Goal: Information Seeking & Learning: Learn about a topic

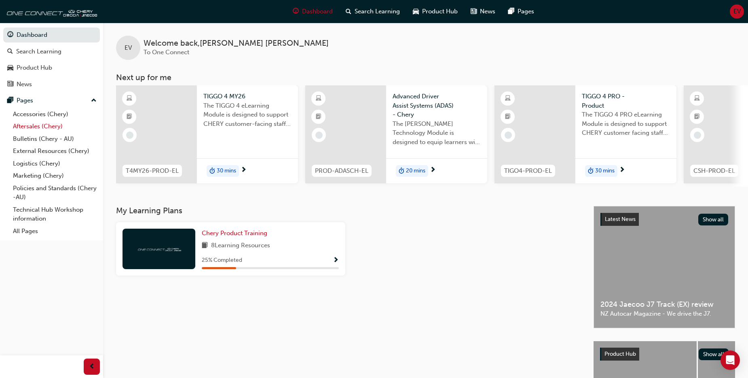
click at [37, 126] on link "Aftersales (Chery)" at bounding box center [55, 126] width 90 height 13
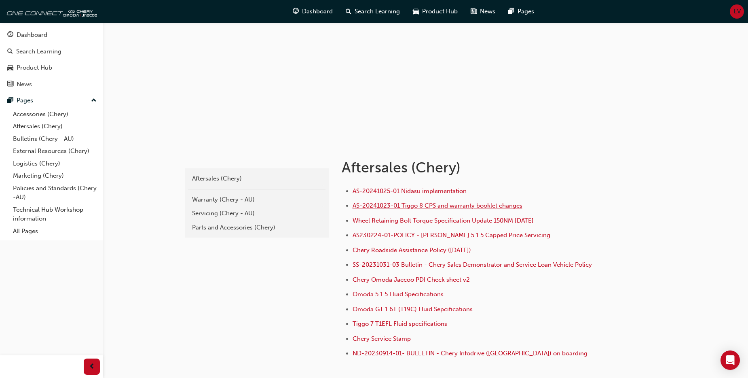
scroll to position [102, 0]
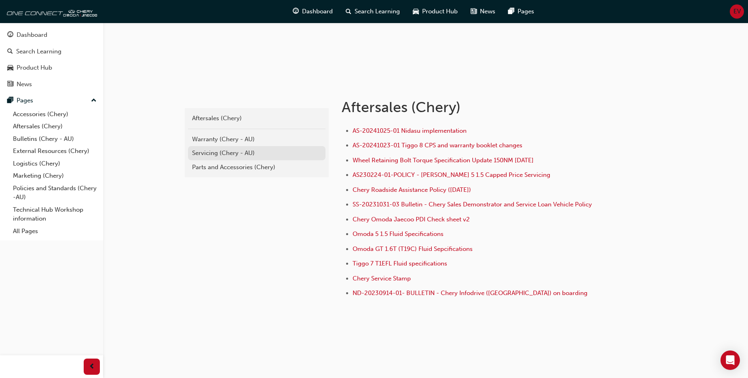
click at [214, 152] on div "Servicing (Chery - AU)" at bounding box center [256, 152] width 129 height 9
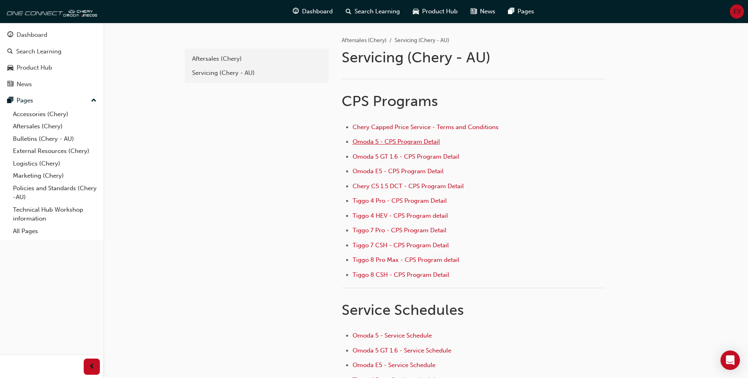
click at [390, 142] on span "Omoda 5 - CPS Program Detail" at bounding box center [396, 141] width 87 height 7
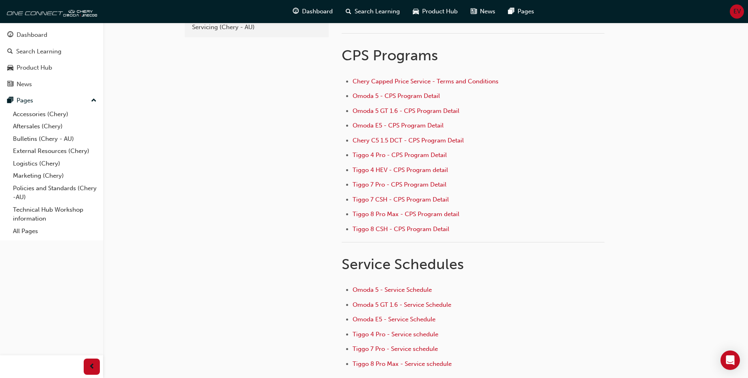
scroll to position [116, 0]
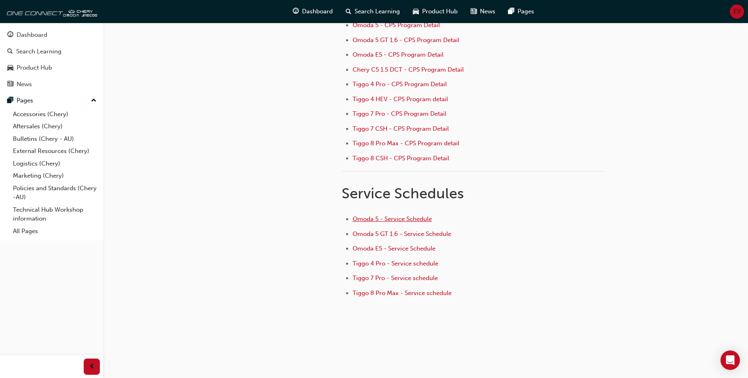
click at [362, 218] on span "Omoda 5 - Service Schedule" at bounding box center [392, 218] width 79 height 7
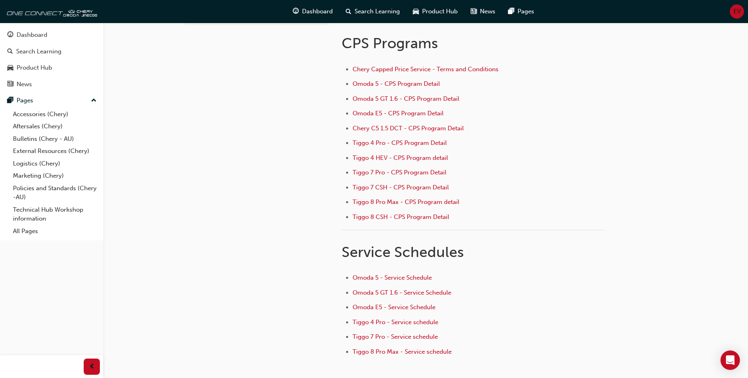
scroll to position [36, 0]
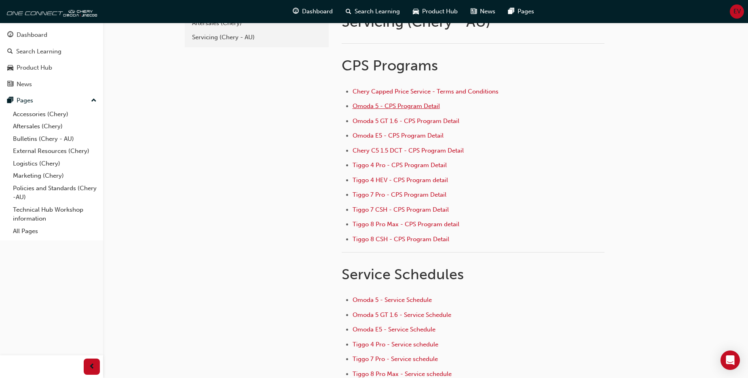
click at [381, 106] on span "Omoda 5 - CPS Program Detail" at bounding box center [396, 105] width 87 height 7
